Goal: Task Accomplishment & Management: Manage account settings

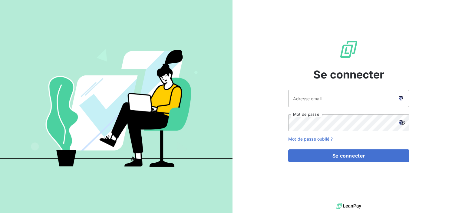
click at [367, 101] on input "Adresse email" at bounding box center [348, 98] width 121 height 17
click at [356, 101] on input "Adresse email" at bounding box center [348, 98] width 121 height 17
click at [387, 95] on input "Adresse email" at bounding box center [348, 98] width 121 height 17
click at [402, 98] on icon at bounding box center [402, 97] width 2 height 3
click at [312, 94] on input "Adresse email" at bounding box center [348, 98] width 121 height 17
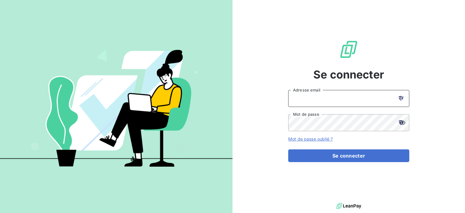
click at [326, 97] on input "Adresse email" at bounding box center [348, 98] width 121 height 17
click at [316, 94] on input "Adresse email" at bounding box center [348, 98] width 121 height 17
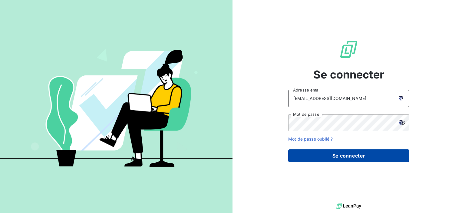
type input "[EMAIL_ADDRESS][DOMAIN_NAME]"
click at [329, 157] on button "Se connecter" at bounding box center [348, 155] width 121 height 13
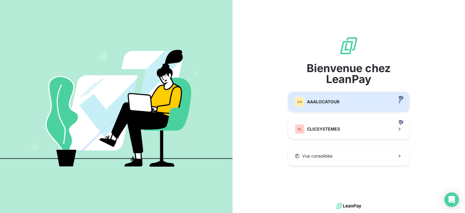
click at [332, 98] on div "AA AAALOCATOUR" at bounding box center [317, 102] width 45 height 10
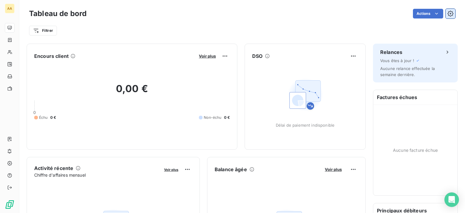
click at [448, 13] on icon "button" at bounding box center [451, 14] width 6 height 6
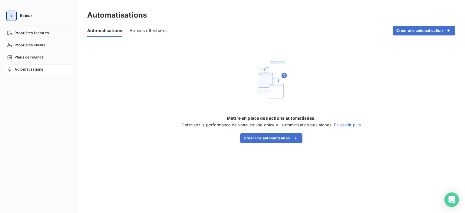
click at [8, 13] on button "button" at bounding box center [12, 16] width 10 height 10
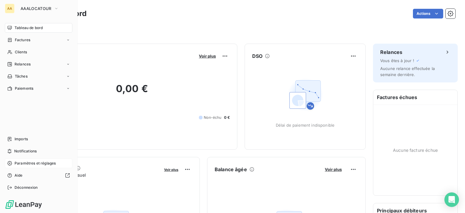
click at [23, 163] on span "Paramètres et réglages" at bounding box center [35, 162] width 41 height 5
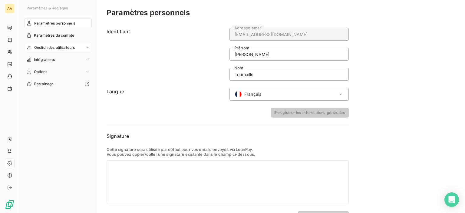
click at [43, 47] on span "Gestion des utilisateurs" at bounding box center [54, 47] width 41 height 5
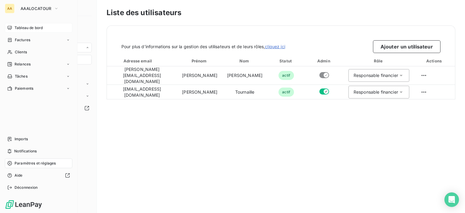
click at [12, 29] on div "Tableau de bord" at bounding box center [39, 28] width 68 height 10
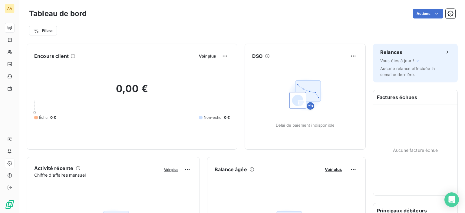
click at [195, 29] on div "Filtrer" at bounding box center [242, 31] width 426 height 12
drag, startPoint x: 273, startPoint y: 183, endPoint x: 264, endPoint y: 186, distance: 8.8
